Goal: Find contact information

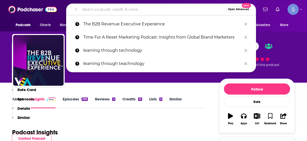
click at [152, 7] on input "Search podcasts, credits, & more..." at bounding box center [153, 9] width 146 height 8
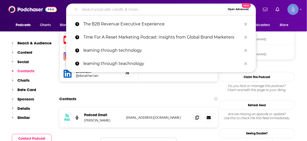
type input "Leadership Lean In with [PERSON_NAME]"
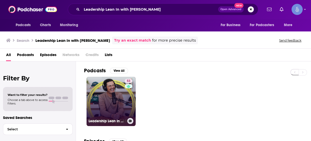
click at [113, 99] on link "53 Leadership Lean In with [PERSON_NAME]" at bounding box center [110, 101] width 49 height 49
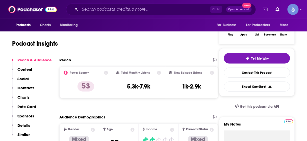
scroll to position [101, 0]
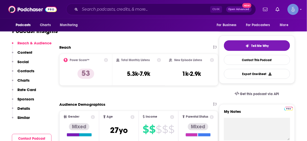
click at [29, 73] on p "Contacts" at bounding box center [25, 70] width 17 height 5
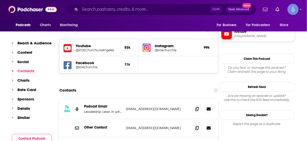
scroll to position [468, 0]
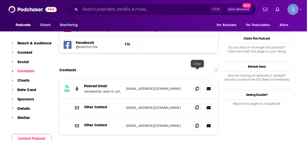
click at [198, 105] on icon at bounding box center [198, 107] width 4 height 4
click at [165, 8] on input "Search podcasts, credits, & more..." at bounding box center [145, 9] width 130 height 8
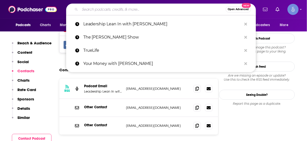
paste input "The [PERSON_NAME] Show on Innovation & Leadership"
type input "The [PERSON_NAME] Show on Innovation & Leadership"
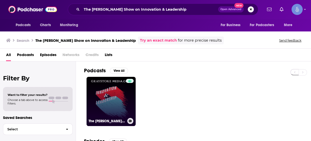
click at [126, 92] on div at bounding box center [130, 98] width 8 height 39
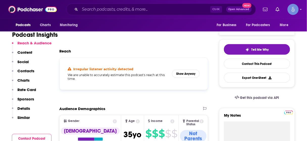
scroll to position [121, 0]
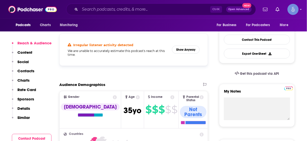
click at [27, 72] on p "Contacts" at bounding box center [25, 70] width 17 height 5
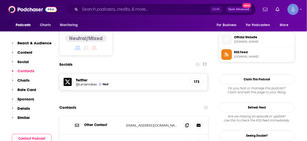
scroll to position [414, 0]
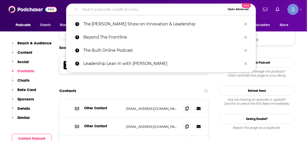
click at [145, 8] on input "Search podcasts, credits, & more..." at bounding box center [153, 9] width 146 height 8
paste input "The Global Leadership Podcast"
type input "The Global Leadership Podcast"
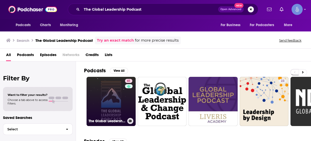
click at [110, 87] on link "61 The Global Leadership Podcast" at bounding box center [110, 101] width 49 height 49
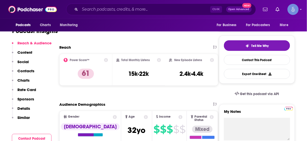
click at [28, 72] on p "Contacts" at bounding box center [25, 70] width 17 height 5
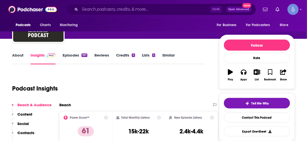
scroll to position [6, 0]
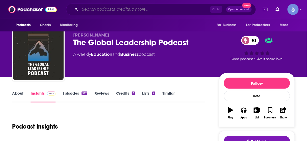
click at [171, 9] on input "Search podcasts, credits, & more..." at bounding box center [145, 9] width 130 height 8
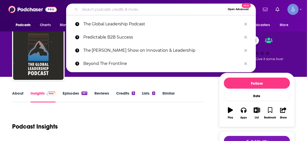
paste input "Strategy and Leadership Podcast"
type input "Strategy and Leadership Podcast"
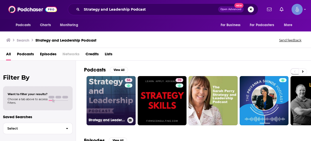
click at [105, 101] on link "56 Strategy and Leadership Podcast" at bounding box center [110, 100] width 49 height 49
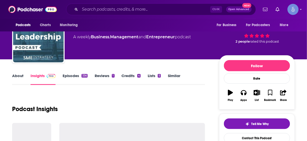
scroll to position [81, 0]
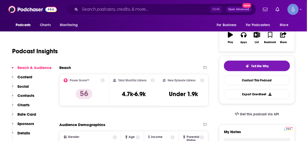
click at [32, 94] on p "Contacts" at bounding box center [25, 95] width 17 height 5
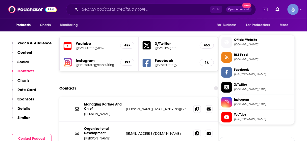
scroll to position [450, 0]
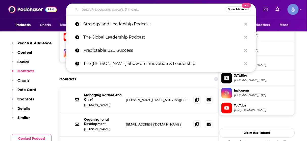
click at [150, 10] on input "Search podcasts, credits, & more..." at bounding box center [153, 9] width 146 height 8
paste input "Future Women Leadership Series"
type input "Future Women Leadership Series"
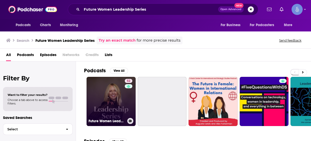
click at [115, 101] on link "52 Future Women Leadership Series" at bounding box center [110, 101] width 49 height 49
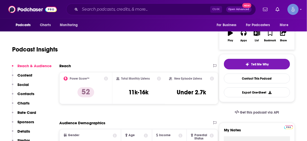
scroll to position [81, 0]
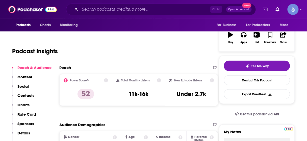
click at [27, 98] on button "Contacts" at bounding box center [23, 97] width 22 height 9
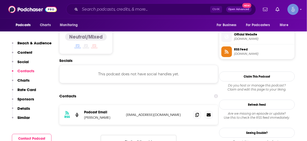
scroll to position [400, 0]
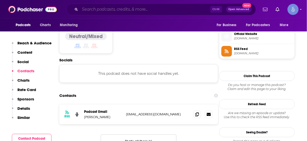
click at [185, 9] on input "Search podcasts, credits, & more..." at bounding box center [145, 9] width 130 height 8
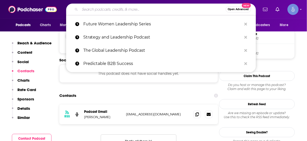
paste input "The Will to Change: Where Leadership Meets the Courage to Evolve"
type input "The Will to Change: Where Leadership Meets the Courage to Evolve"
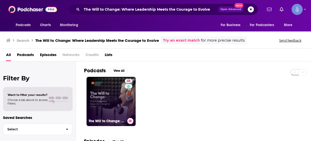
click at [111, 96] on link "48 The Will to Change: Where Leadership Meets the Courage to Evolve" at bounding box center [110, 101] width 49 height 49
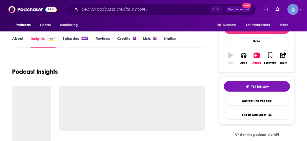
scroll to position [61, 0]
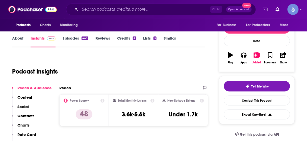
click at [33, 116] on p "Contacts" at bounding box center [25, 115] width 17 height 5
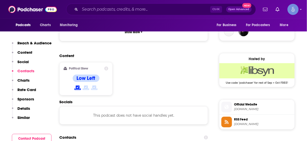
scroll to position [409, 0]
